Goal: Information Seeking & Learning: Learn about a topic

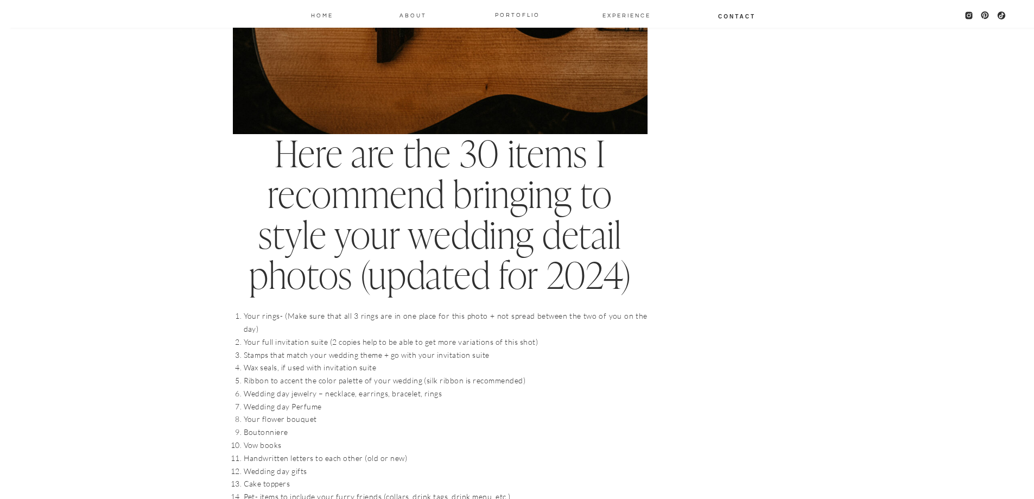
scroll to position [923, 0]
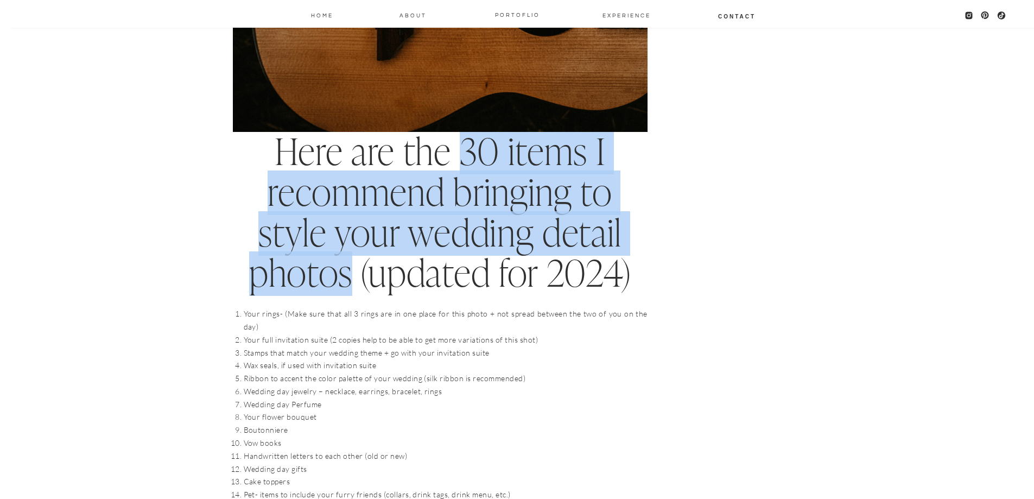
drag, startPoint x: 462, startPoint y: 150, endPoint x: 347, endPoint y: 276, distance: 171.0
click at [347, 276] on h2 "Here are the 30 items I recommend bringing to style your wedding detail photos …" at bounding box center [440, 213] width 415 height 162
copy h2 "30 items I recommend bringing to style your wedding detail photos"
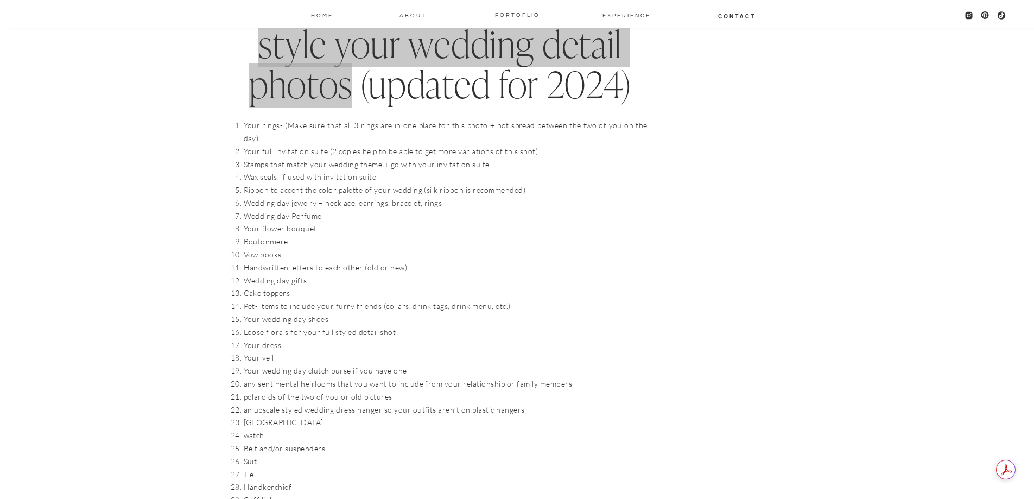
scroll to position [1086, 0]
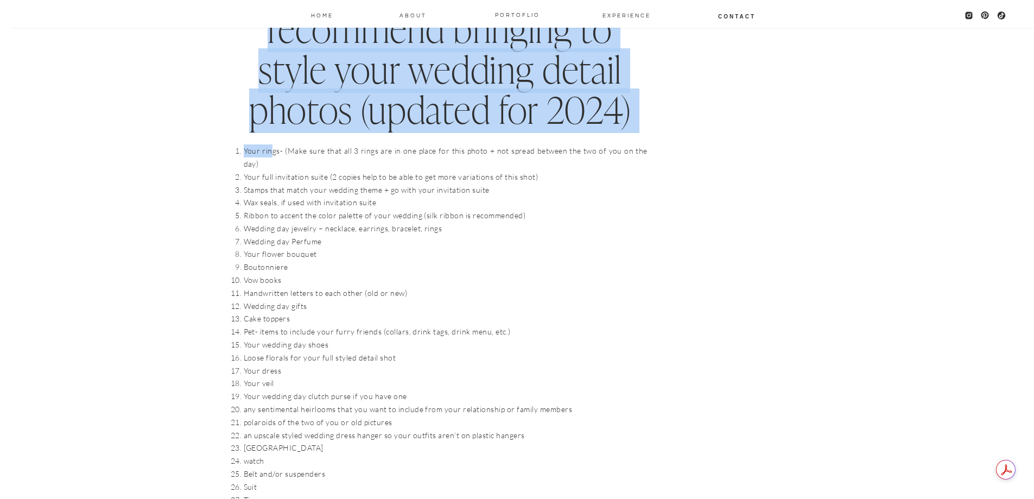
drag, startPoint x: 230, startPoint y: 148, endPoint x: 271, endPoint y: 156, distance: 41.4
click at [271, 156] on li "Your rings- (Make sure that all 3 rings are in one place for this photo + not s…" at bounding box center [446, 157] width 404 height 26
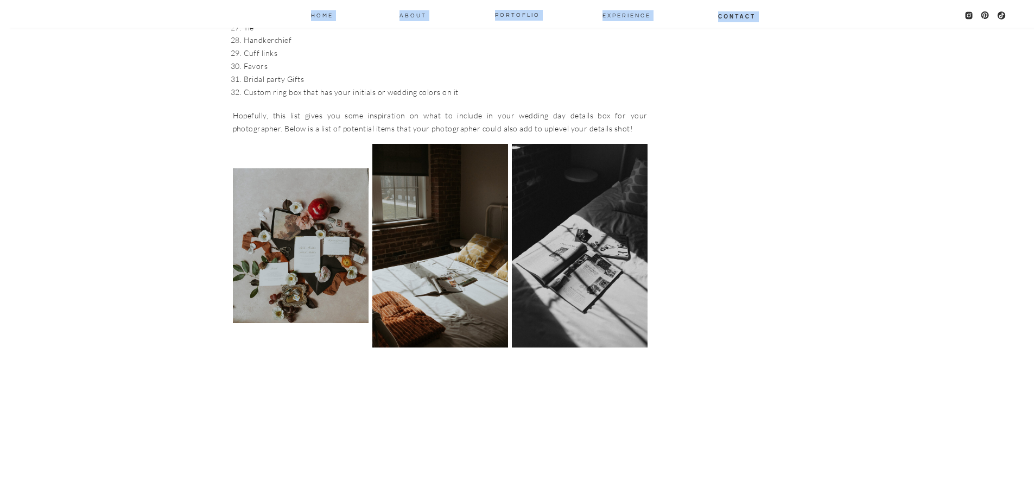
scroll to position [1531, 0]
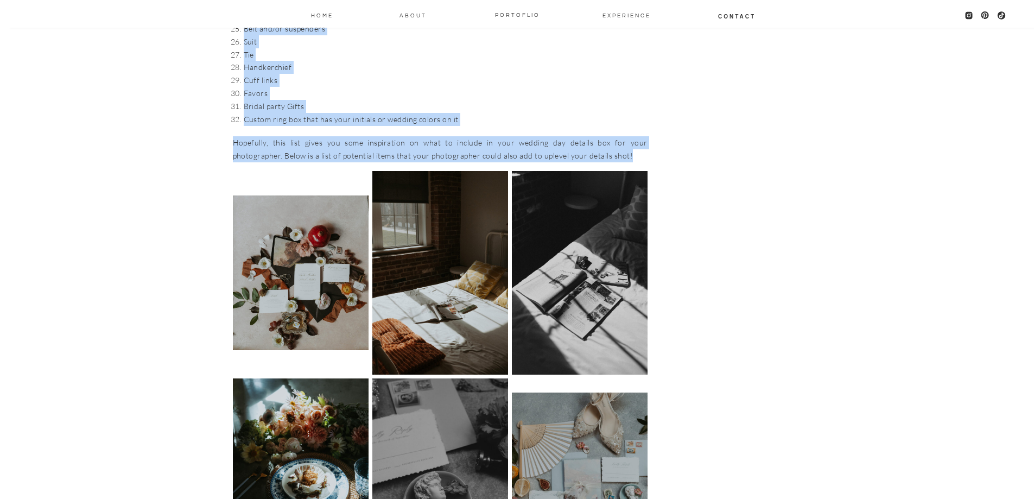
drag, startPoint x: 236, startPoint y: 150, endPoint x: 592, endPoint y: 142, distance: 355.6
copy div "Lore ipsum- (Dolo sita cons adi 2 elits doe te inc utlab etd magn aliqu + eni a…"
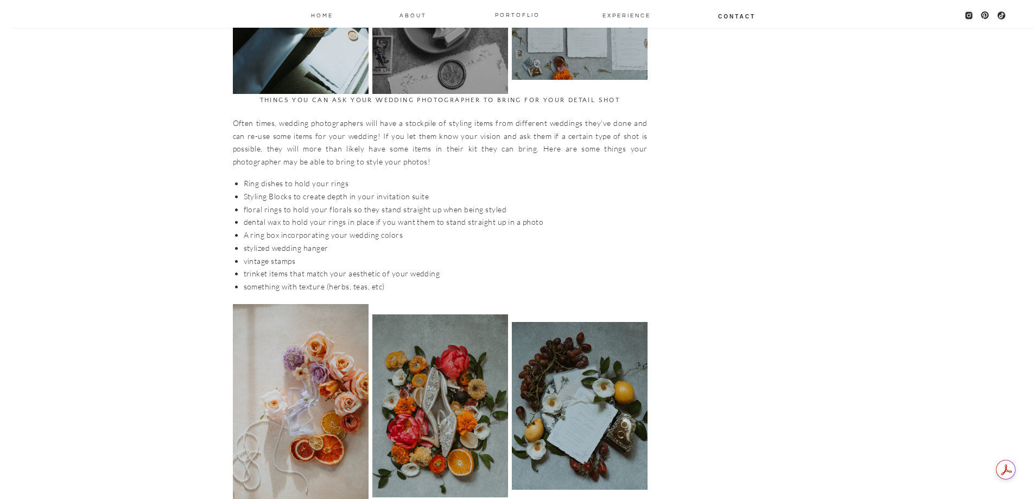
scroll to position [1965, 0]
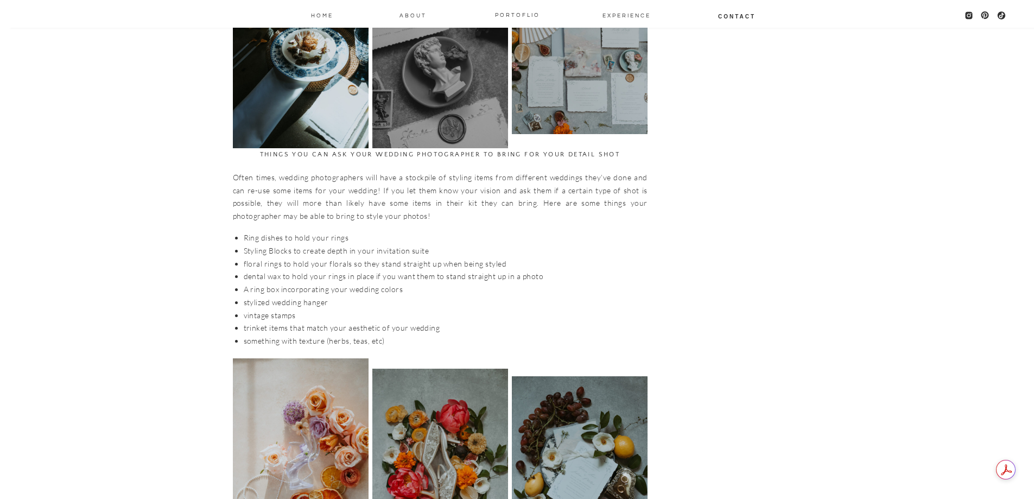
click at [256, 176] on p "Often times, wedding photographers will have a stockpile of styling items from …" at bounding box center [440, 197] width 415 height 52
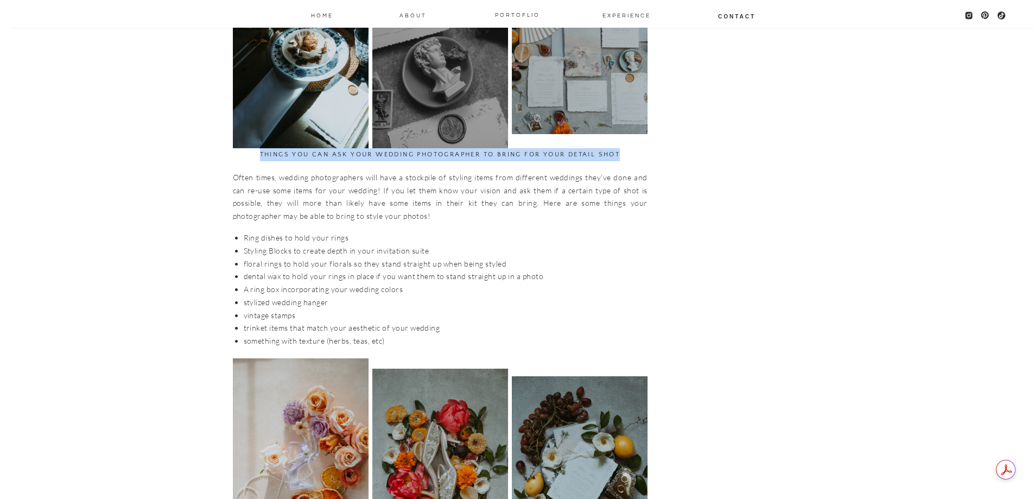
drag, startPoint x: 259, startPoint y: 141, endPoint x: 620, endPoint y: 145, distance: 361.5
click at [620, 148] on h3 "Things you can ask your wedding photographer to bring for your detail shot" at bounding box center [440, 154] width 415 height 13
copy h3 "Things you can ask your wedding photographer to bring for your detail shot"
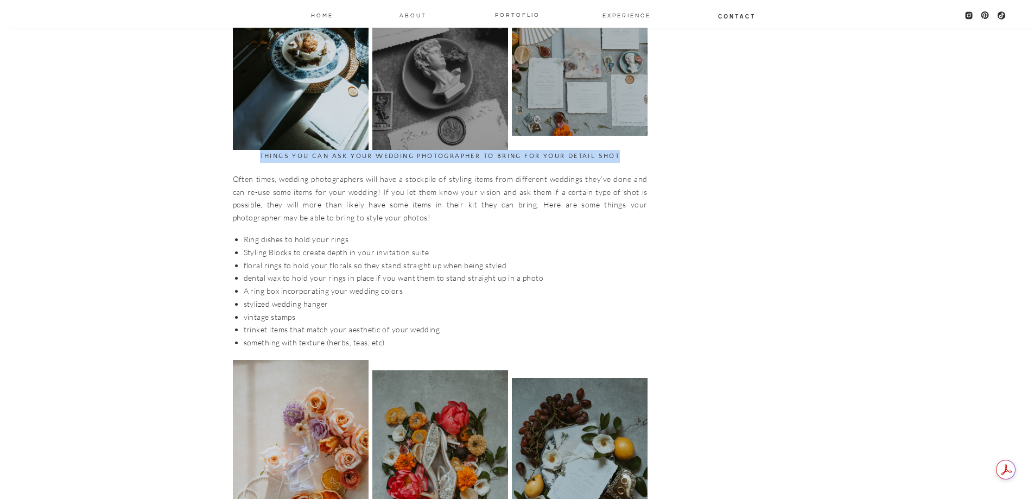
scroll to position [1910, 0]
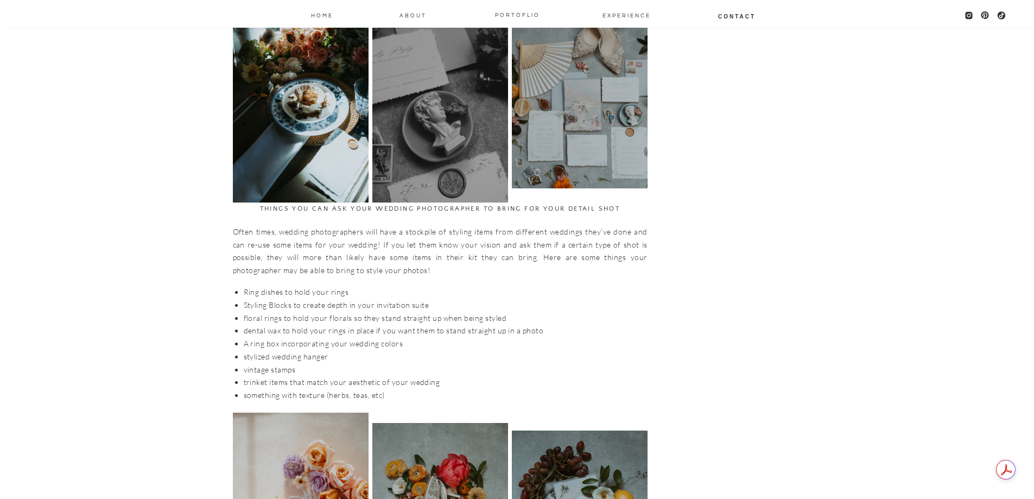
click at [269, 252] on p "Often times, wedding photographers will have a stockpile of styling items from …" at bounding box center [440, 251] width 415 height 52
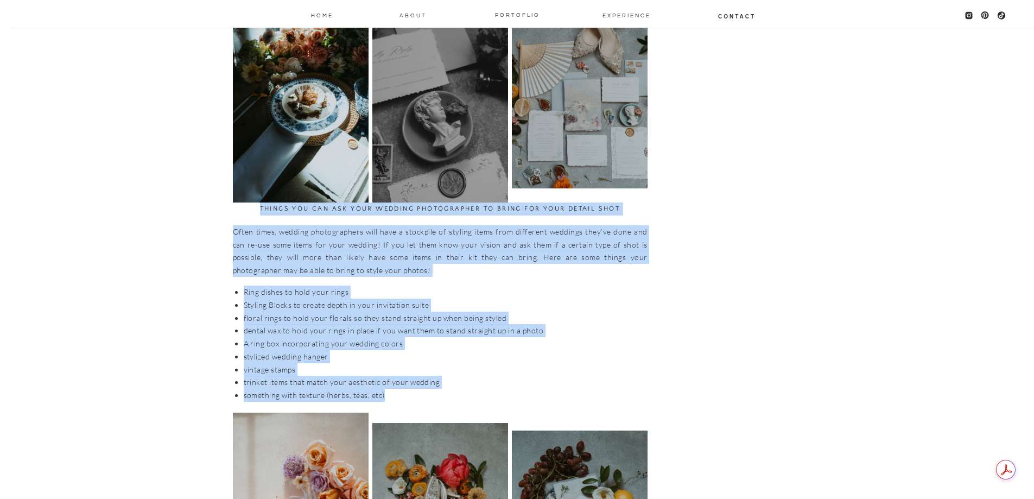
drag, startPoint x: 256, startPoint y: 194, endPoint x: 405, endPoint y: 383, distance: 240.7
copy div "Things you can ask your wedding photographer to bring for your detail shot Ofte…"
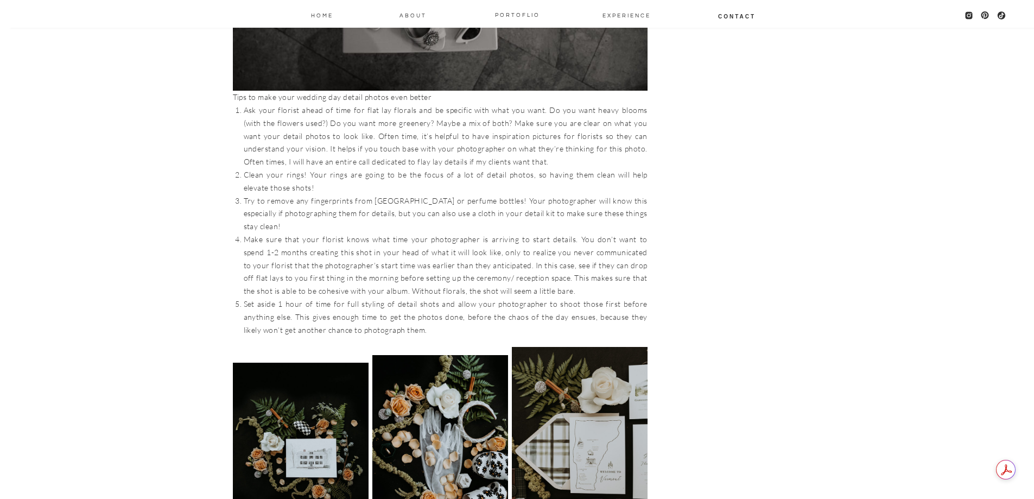
scroll to position [2942, 0]
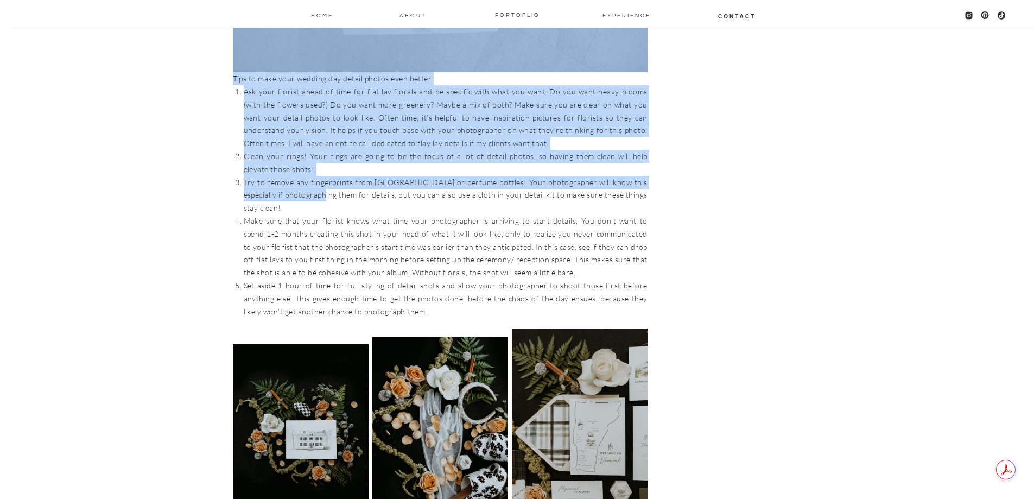
drag, startPoint x: 232, startPoint y: 65, endPoint x: 287, endPoint y: 189, distance: 136.1
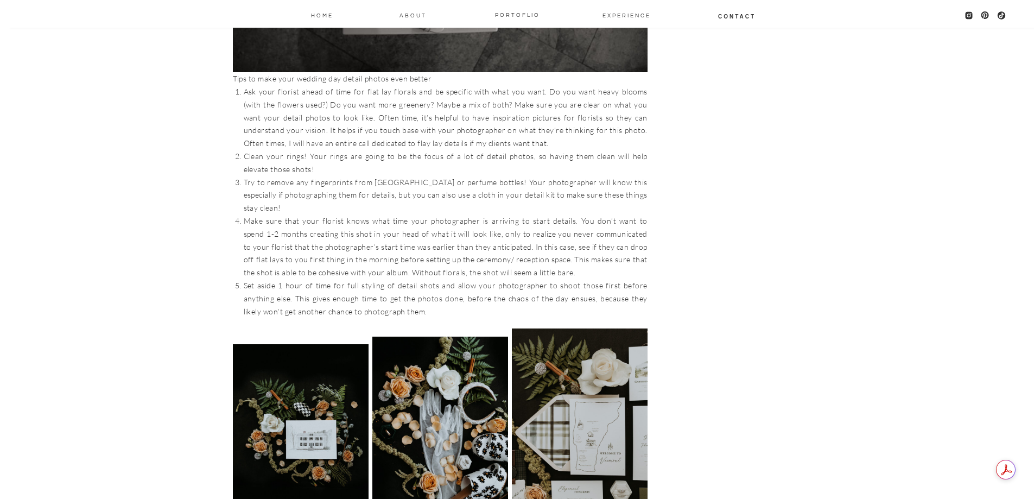
click at [287, 214] on li "Make sure that your florist knows what time your photographer is arriving to st…" at bounding box center [446, 246] width 404 height 65
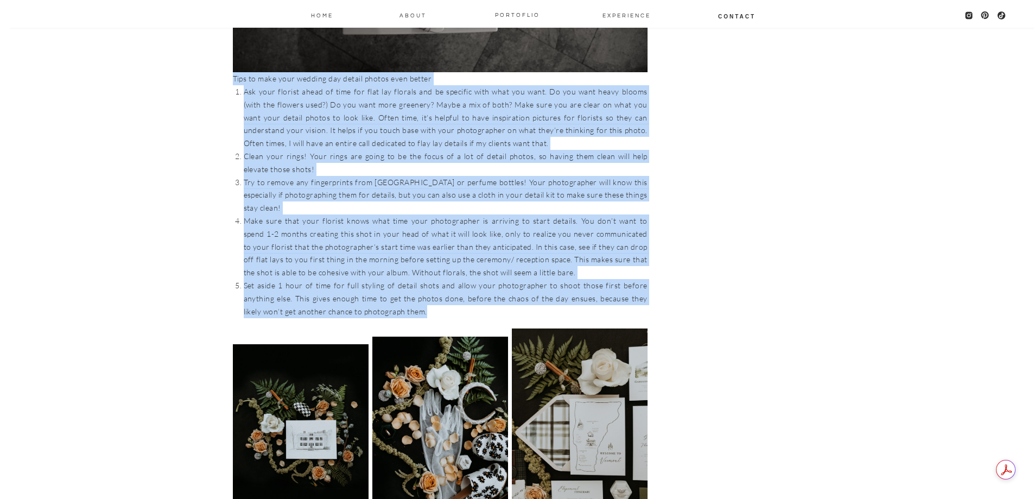
drag, startPoint x: 409, startPoint y: 285, endPoint x: 233, endPoint y: 69, distance: 278.5
copy div "Lore ip dolo sita consect adi elitse doeius temp incidi Utl etdo magnaal enima …"
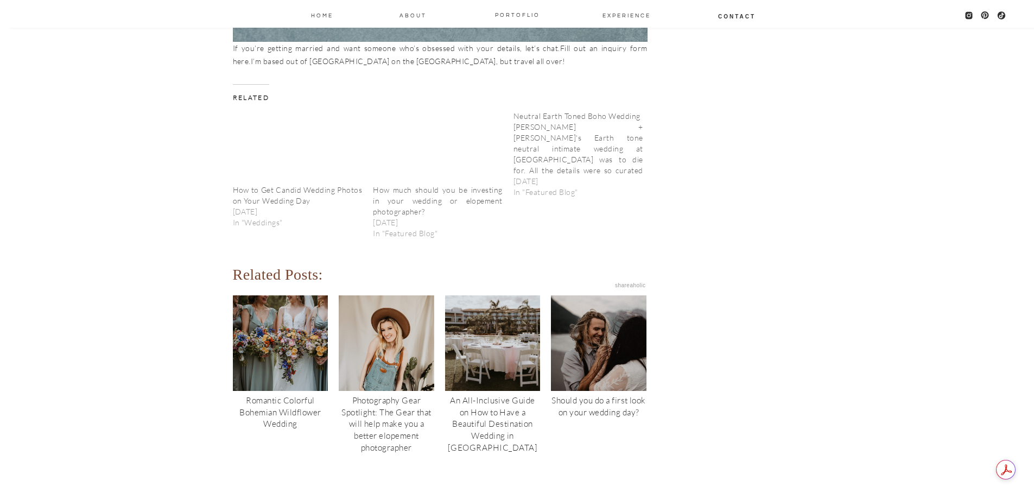
scroll to position [4516, 0]
